Goal: Navigation & Orientation: Find specific page/section

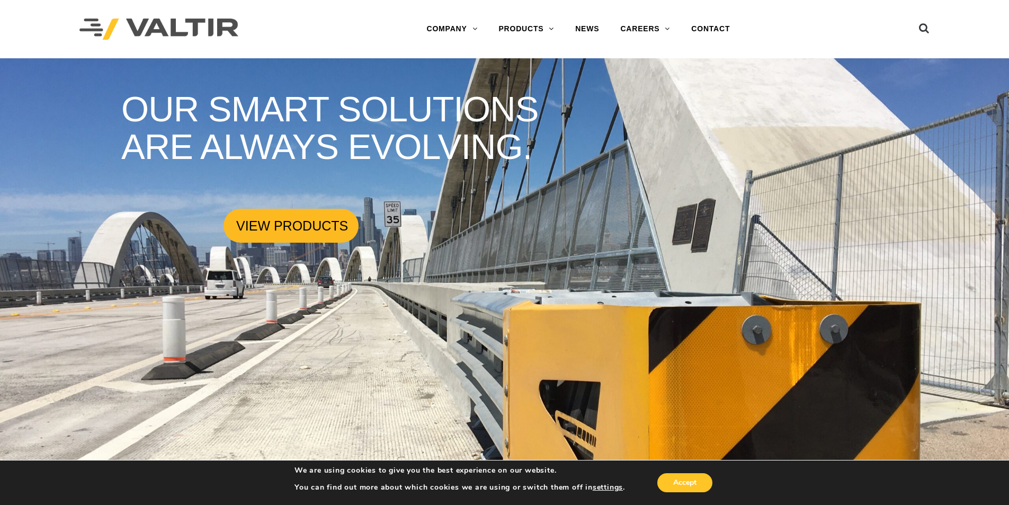
click at [314, 227] on link "VIEW PRODUCTS" at bounding box center [291, 226] width 135 height 34
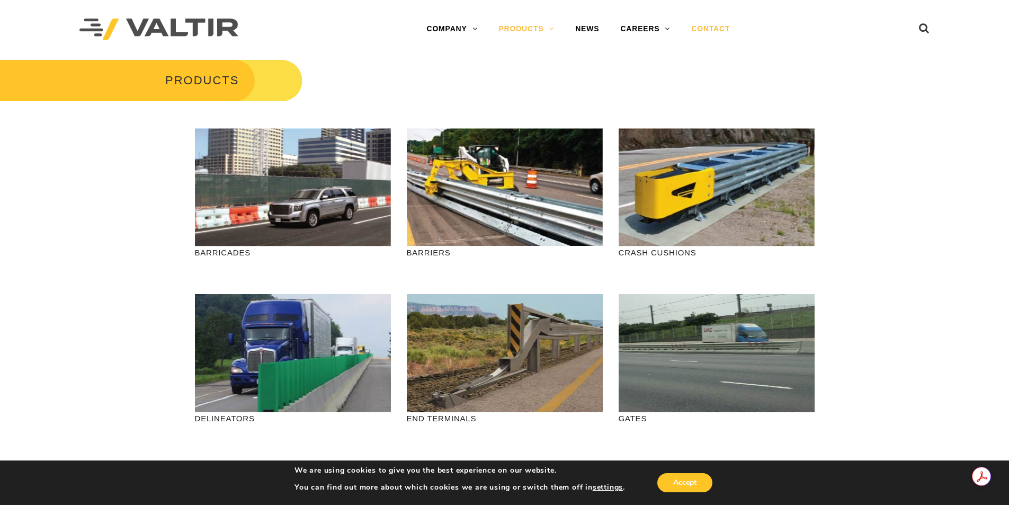
click at [711, 28] on link "CONTACT" at bounding box center [711, 29] width 60 height 21
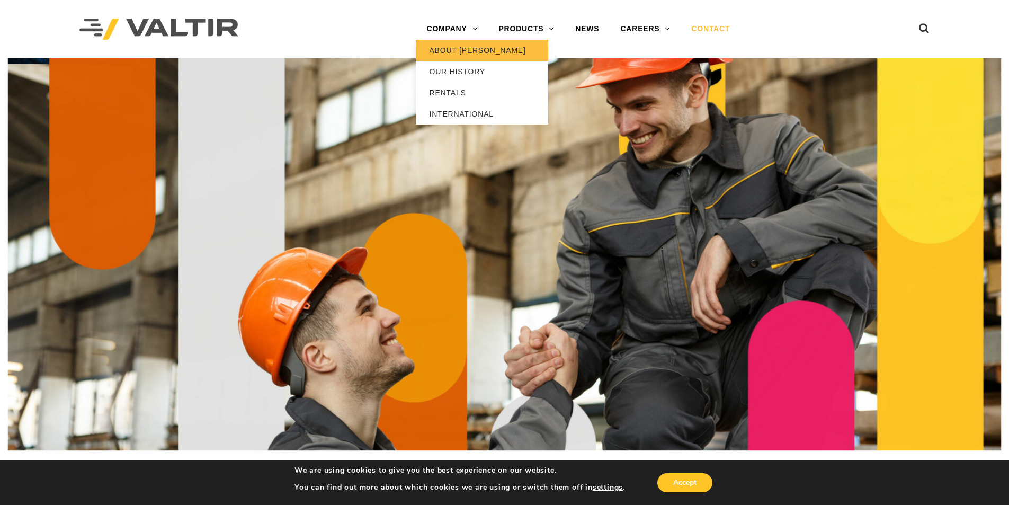
click at [457, 46] on link "ABOUT [PERSON_NAME]" at bounding box center [482, 50] width 132 height 21
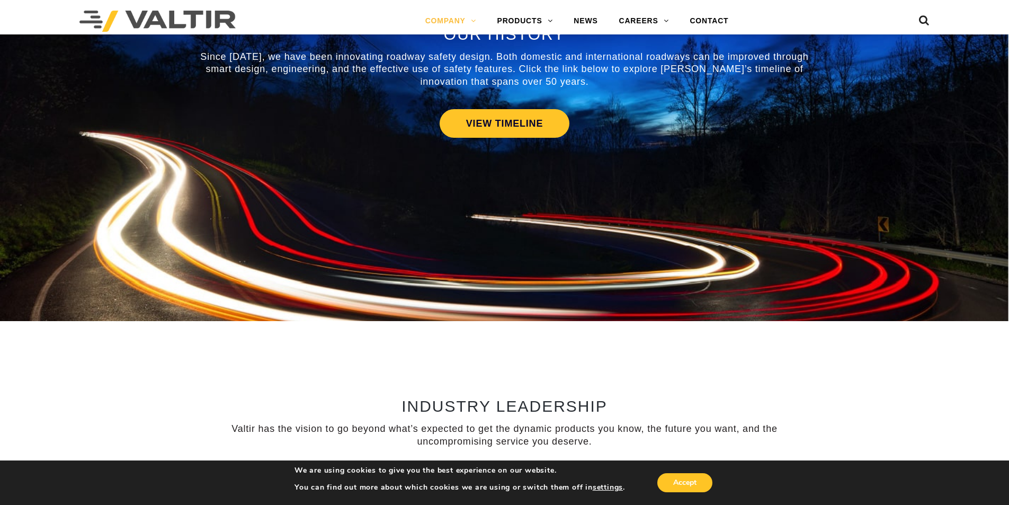
scroll to position [520, 0]
